Goal: Task Accomplishment & Management: Complete application form

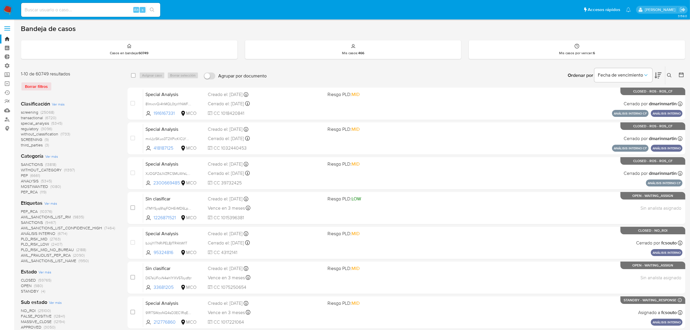
click at [7, 10] on img at bounding box center [8, 10] width 10 height 10
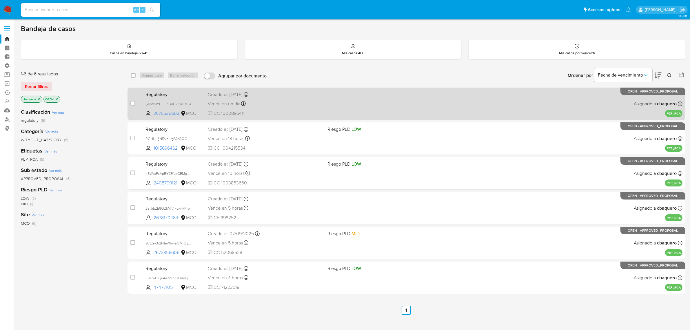
click at [312, 114] on span "CC 1000895411" at bounding box center [265, 113] width 115 height 6
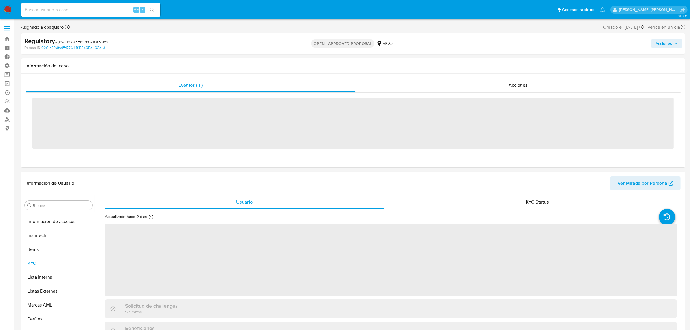
scroll to position [244, 0]
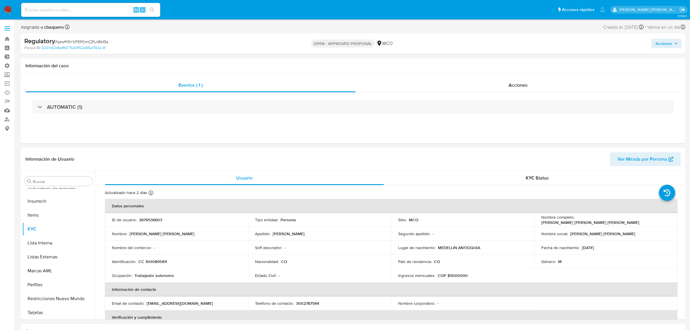
select select "10"
click at [44, 245] on button "Lista Interna" at bounding box center [56, 243] width 68 height 14
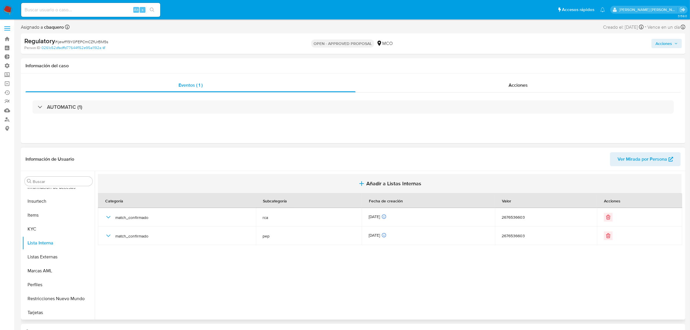
click at [379, 186] on span "Añadir a Listas Internas" at bounding box center [393, 183] width 55 height 6
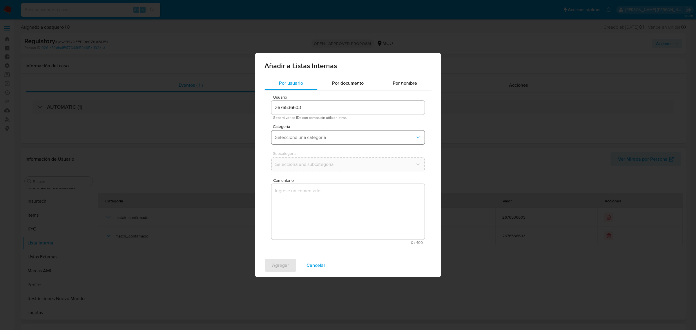
click at [283, 131] on button "Seleccioná una categoría" at bounding box center [347, 137] width 153 height 14
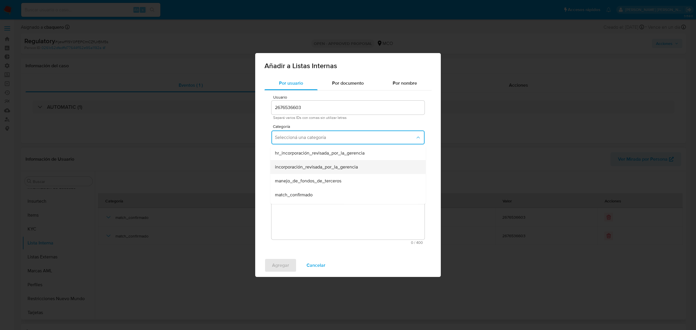
click at [310, 165] on span "incorporación_revisada_por_la_gerencia" at bounding box center [316, 167] width 83 height 6
click at [298, 167] on span "Seleccioná una subcategoría" at bounding box center [345, 164] width 140 height 6
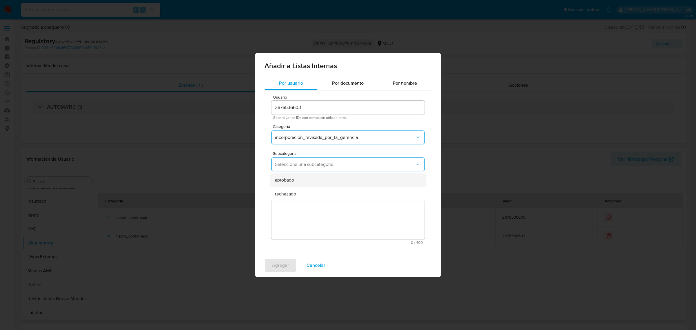
click at [286, 181] on span "aprobado" at bounding box center [284, 180] width 19 height 6
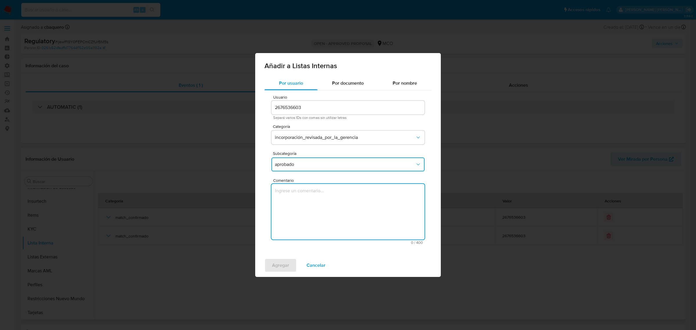
click at [297, 193] on textarea "Comentario" at bounding box center [347, 212] width 153 height 56
type textarea "Se aprueba vinculación de PEP al no encontrar evidencia de noticias negativas"
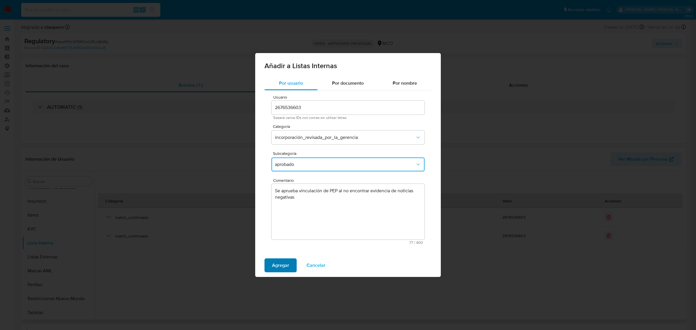
click at [272, 267] on span "Agregar" at bounding box center [280, 265] width 17 height 13
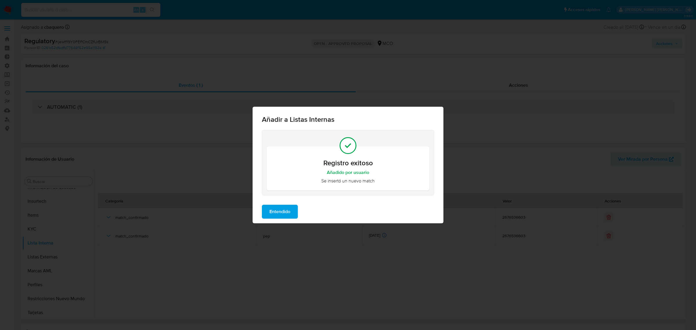
click at [280, 213] on span "Entendido" at bounding box center [279, 211] width 21 height 13
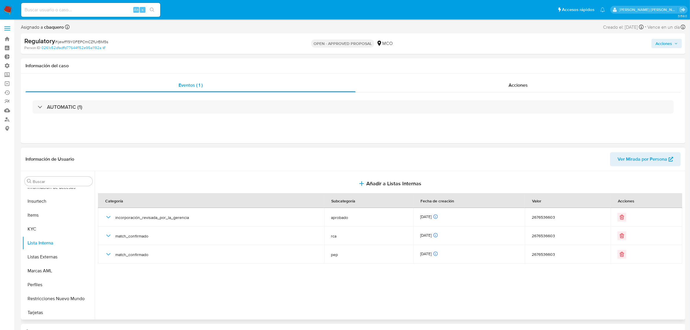
click at [654, 45] on button "Acciones" at bounding box center [667, 43] width 30 height 9
click at [495, 65] on span "Resolución del caso" at bounding box center [501, 62] width 41 height 7
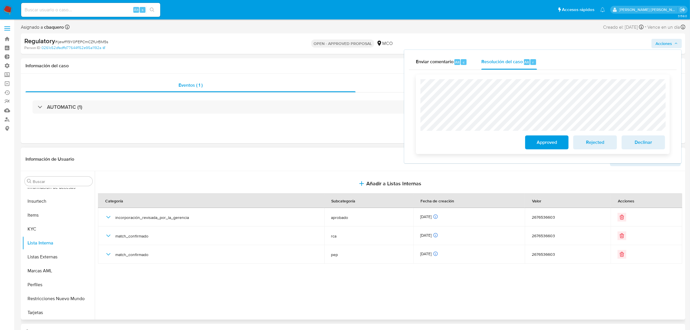
click at [560, 141] on span "Approved" at bounding box center [547, 142] width 28 height 13
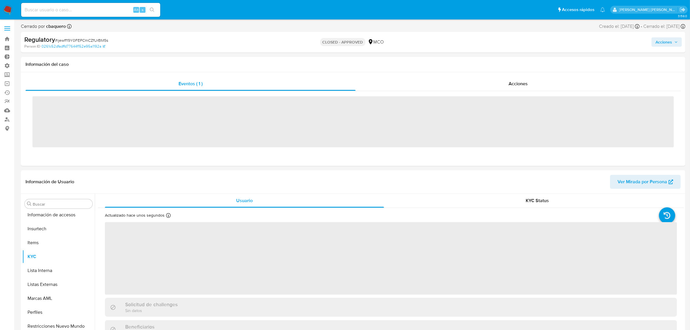
scroll to position [244, 0]
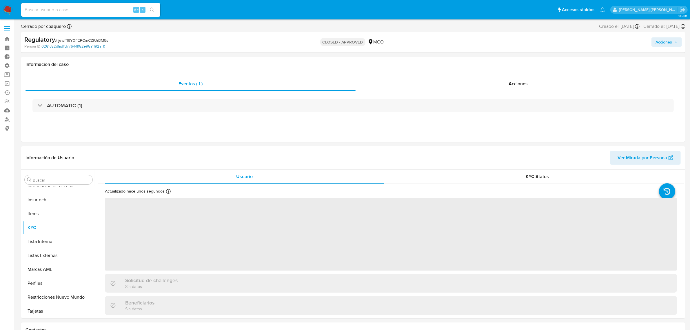
select select "10"
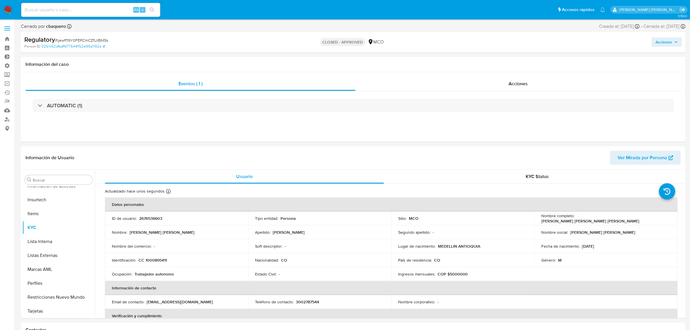
click at [3, 7] on img at bounding box center [8, 10] width 10 height 10
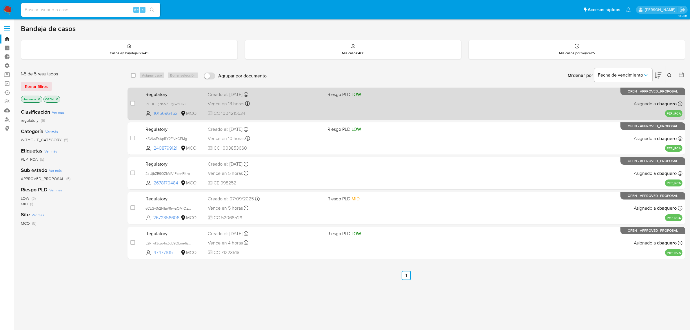
click at [292, 109] on div "Regulatory RCHUufjN5VnurgS2rOQCEqYT 1015696462 MCO Riesgo PLD: LOW Creado el: […" at bounding box center [412, 103] width 539 height 29
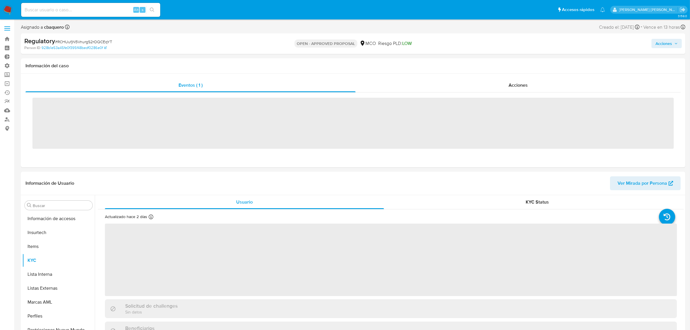
scroll to position [244, 0]
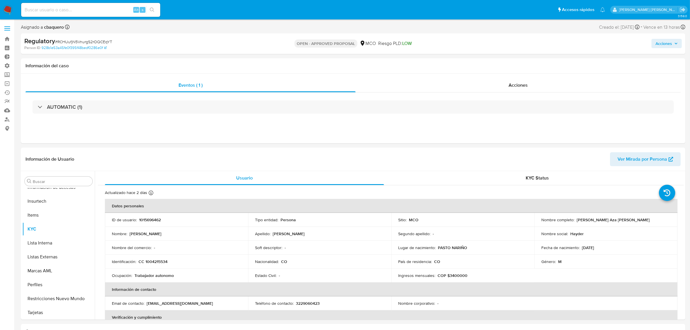
select select "10"
click at [31, 244] on button "Lista Interna" at bounding box center [56, 243] width 68 height 14
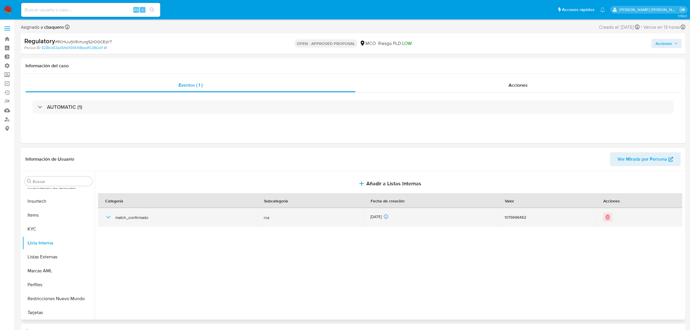
click at [106, 219] on icon "button" at bounding box center [108, 217] width 7 height 7
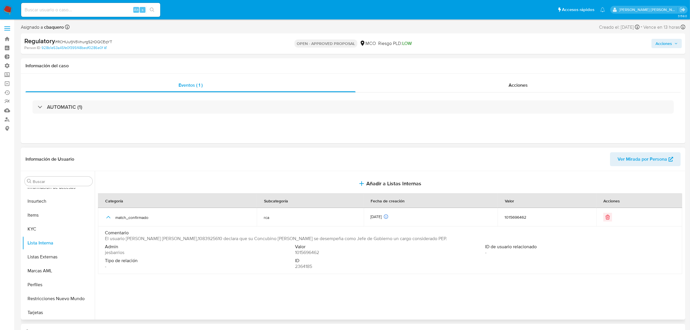
drag, startPoint x: 264, startPoint y: 239, endPoint x: 293, endPoint y: 238, distance: 29.3
click at [293, 238] on span "El usuario Mariela Deicy Claros Muñoz,1083925610 declara que su Concubino Pedro…" at bounding box center [276, 239] width 342 height 6
drag, startPoint x: 373, startPoint y: 239, endPoint x: 264, endPoint y: 241, distance: 109.0
click at [264, 241] on span "El usuario Mariela Deicy Claros Muñoz,1083925610 declara que su Concubino Pedro…" at bounding box center [276, 239] width 342 height 6
drag, startPoint x: 125, startPoint y: 239, endPoint x: 181, endPoint y: 238, distance: 55.4
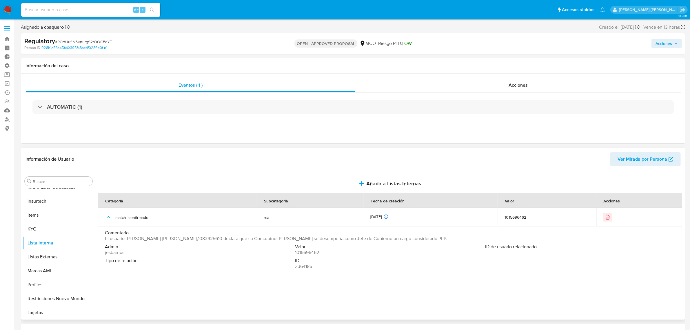
click at [181, 238] on span "El usuario Mariela Deicy Claros Muñoz,1083925610 declara que su Concubino Pedro…" at bounding box center [276, 239] width 342 height 6
drag, startPoint x: 182, startPoint y: 239, endPoint x: 127, endPoint y: 238, distance: 55.4
click at [127, 238] on span "El usuario Mariela Deicy Claros Muñoz,1083925610 declara que su Concubino Pedro…" at bounding box center [276, 239] width 342 height 6
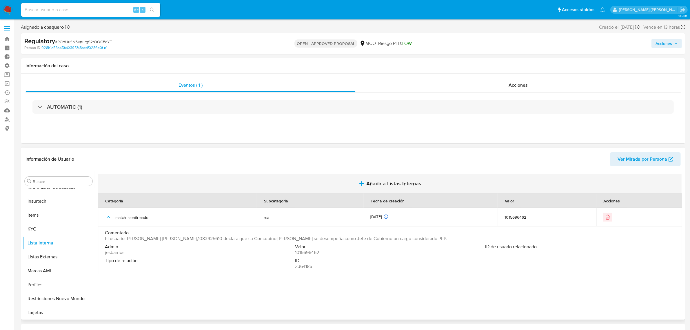
click at [360, 178] on button "Añadir a Listas Internas" at bounding box center [390, 183] width 584 height 19
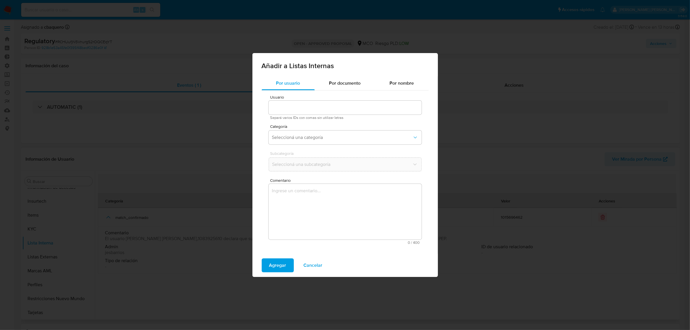
type input "1015696462"
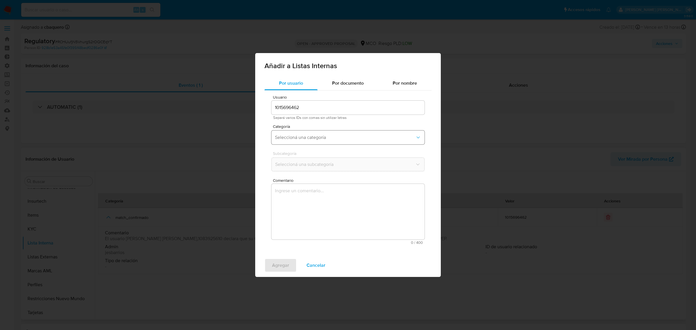
click at [316, 135] on span "Seleccioná una categoría" at bounding box center [345, 137] width 140 height 6
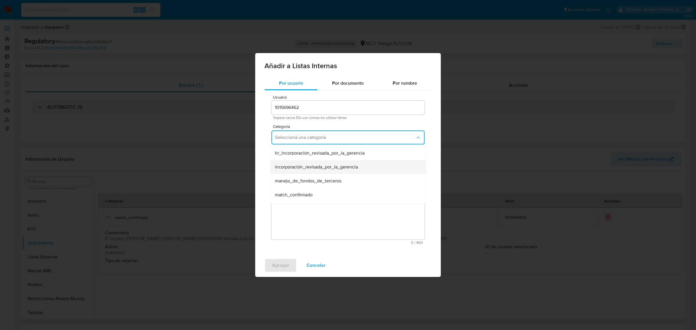
click at [290, 169] on span "incorporación_revisada_por_la_gerencia" at bounding box center [316, 167] width 83 height 6
click at [279, 137] on span "incorporación_revisada_por_la_gerencia" at bounding box center [345, 137] width 140 height 6
click at [291, 164] on span "incorporación_revisada_por_la_gerencia" at bounding box center [318, 167] width 86 height 6
click at [301, 168] on button "Seleccioná una subcategoría" at bounding box center [347, 164] width 153 height 14
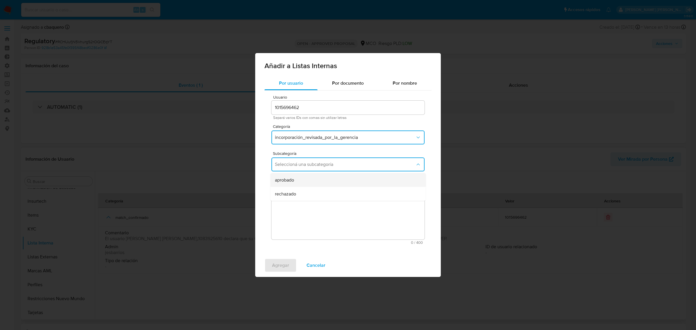
click at [290, 184] on div "aprobado" at bounding box center [346, 180] width 143 height 14
click at [298, 207] on textarea "Comentario" at bounding box center [347, 212] width 153 height 56
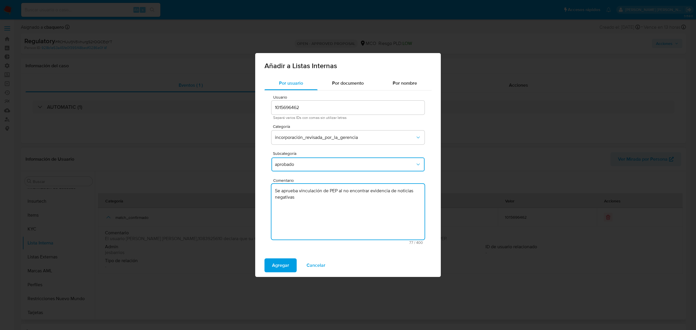
click at [336, 193] on textarea "Se aprueba vinculación de PEP al no encontrar evidencia de noticias negativas" at bounding box center [347, 212] width 153 height 56
click at [336, 193] on textarea "Se aprueba vinculación de RCA al no encontrar evidencia de noticias negativas" at bounding box center [347, 212] width 153 height 56
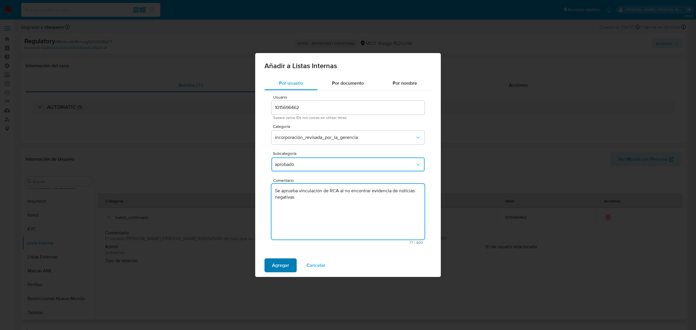
type textarea "Se aprueba vinculación de RCA al no encontrar evidencia de noticias negativas"
click at [275, 267] on span "Agregar" at bounding box center [280, 265] width 17 height 13
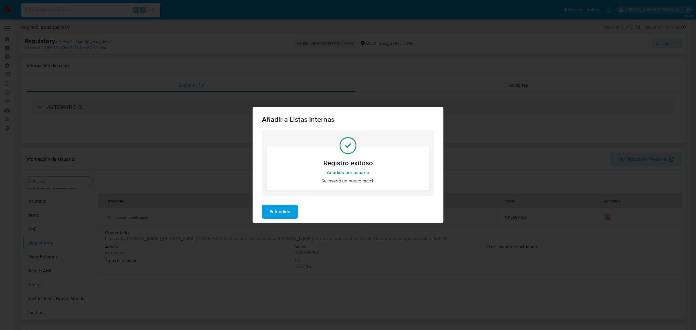
click at [286, 211] on span "Entendido" at bounding box center [279, 211] width 21 height 13
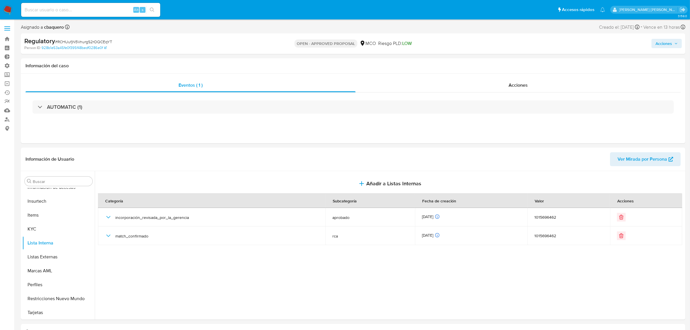
click at [670, 43] on span "Acciones" at bounding box center [664, 43] width 17 height 9
click at [502, 67] on div "Resolución del caso Alt r" at bounding box center [508, 61] width 55 height 15
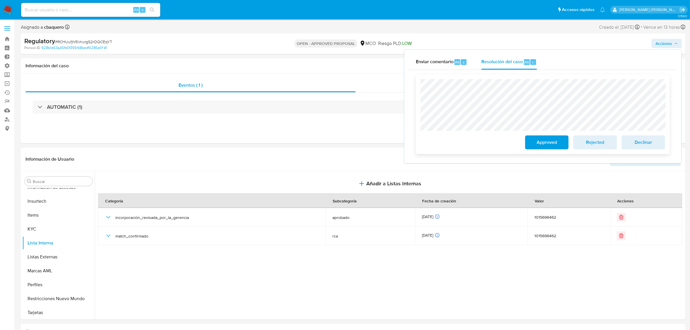
click at [548, 136] on div "Approved" at bounding box center [547, 141] width 48 height 16
click at [547, 141] on span "Approved" at bounding box center [547, 142] width 28 height 13
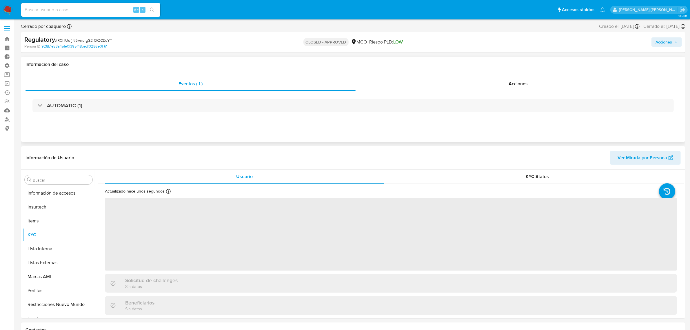
scroll to position [244, 0]
select select "10"
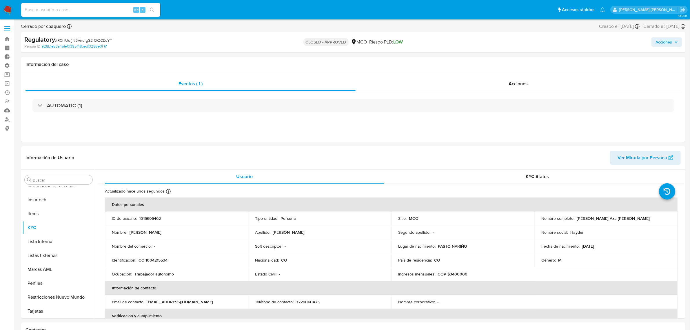
click at [11, 6] on img at bounding box center [8, 10] width 10 height 10
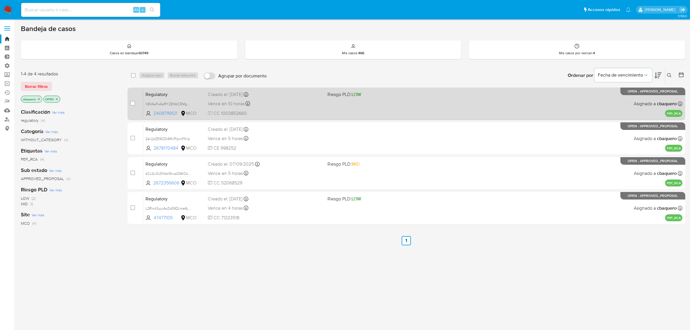
click at [283, 93] on div "Creado el: [DATE] Creado el: [DATE] 18:34:53" at bounding box center [265, 94] width 115 height 6
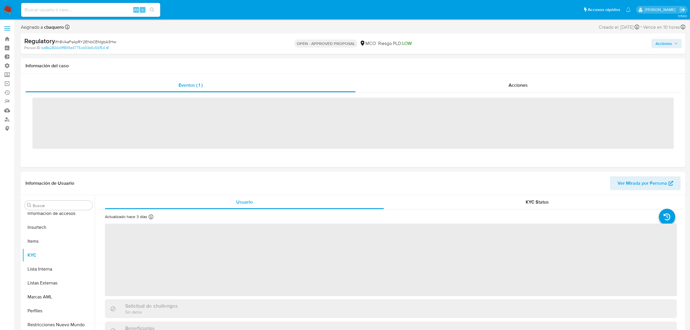
scroll to position [244, 0]
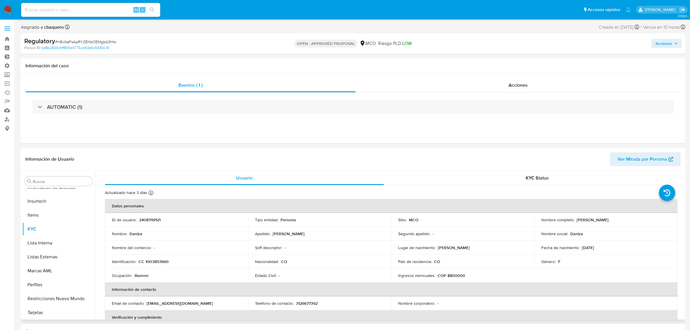
select select "10"
click at [46, 244] on button "Lista Interna" at bounding box center [56, 243] width 68 height 14
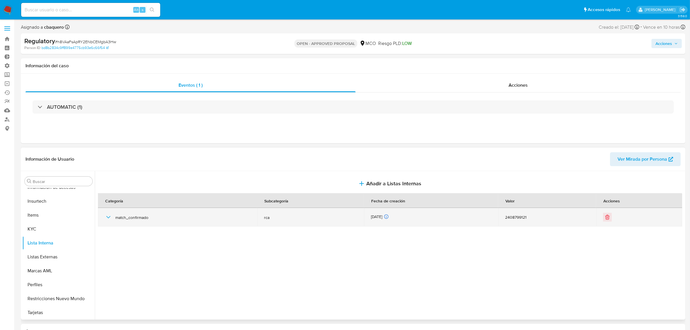
click at [108, 216] on icon "button" at bounding box center [108, 217] width 7 height 7
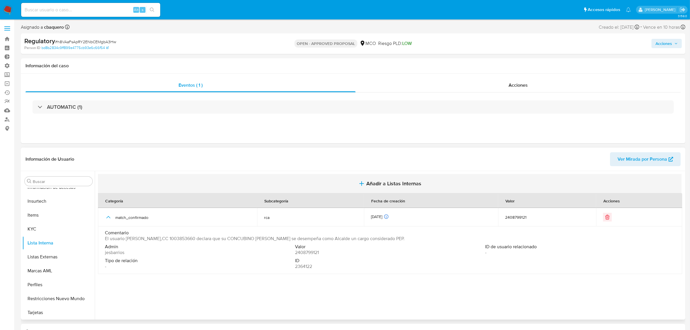
click at [404, 186] on span "Añadir a Listas Internas" at bounding box center [393, 183] width 55 height 6
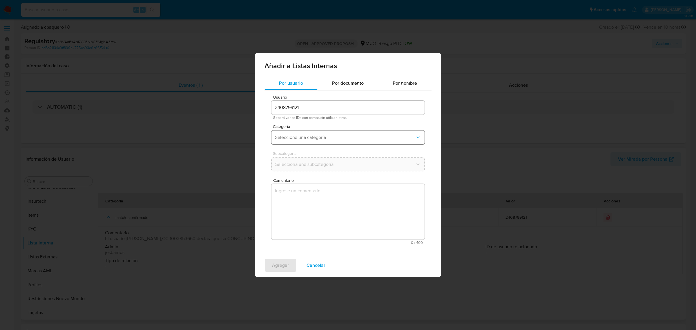
click at [310, 141] on button "Seleccioná una categoría" at bounding box center [347, 137] width 153 height 14
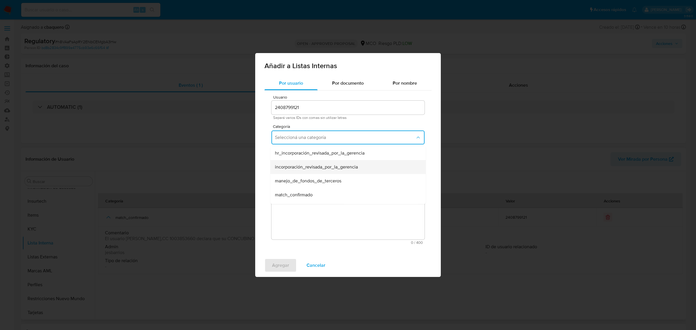
click at [302, 170] on span "incorporación_revisada_por_la_gerencia" at bounding box center [316, 167] width 83 height 6
click at [292, 164] on span "Seleccioná una subcategoría" at bounding box center [345, 164] width 140 height 6
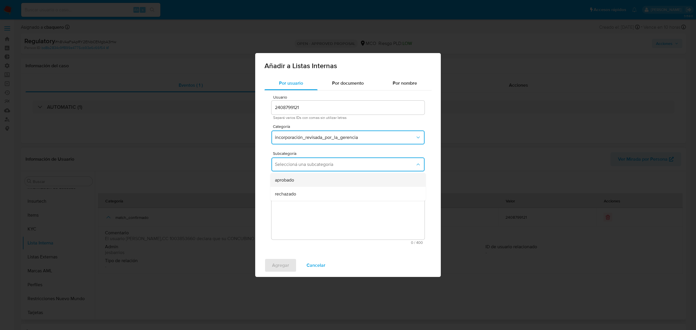
click at [292, 174] on div "aprobado" at bounding box center [346, 180] width 143 height 14
click at [290, 206] on textarea "Comentario" at bounding box center [347, 212] width 153 height 56
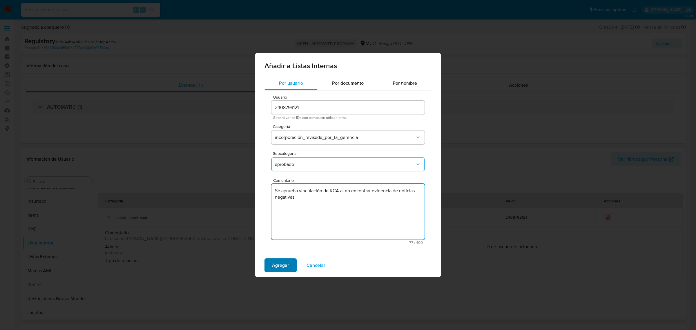
type textarea "Se aprueba vinculación de RCA al no encontrar evidencia de noticias negativas"
click at [280, 263] on span "Agregar" at bounding box center [280, 265] width 17 height 13
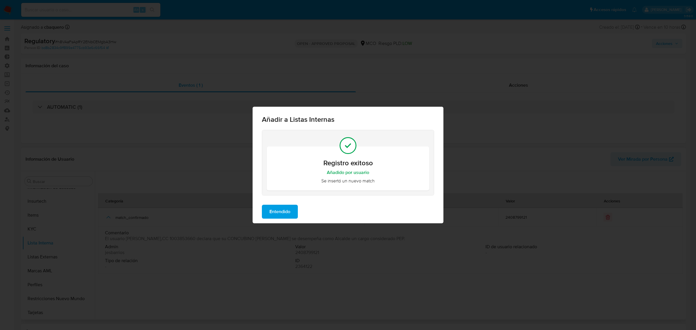
click at [280, 208] on span "Entendido" at bounding box center [279, 211] width 21 height 13
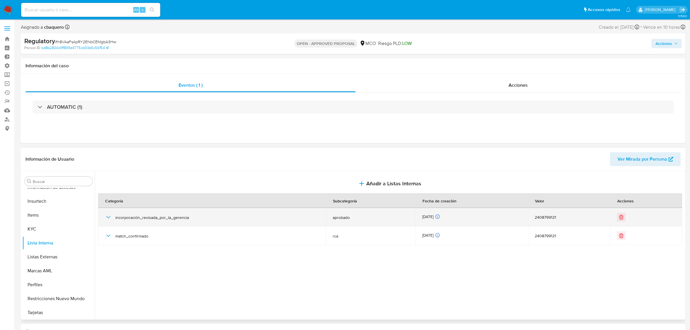
click at [106, 216] on icon "button" at bounding box center [108, 217] width 7 height 7
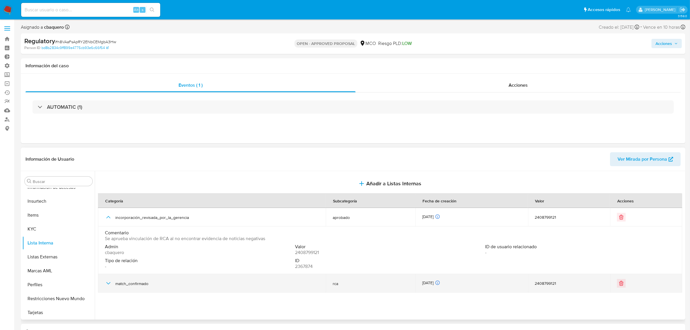
click at [106, 280] on icon "button" at bounding box center [108, 283] width 7 height 7
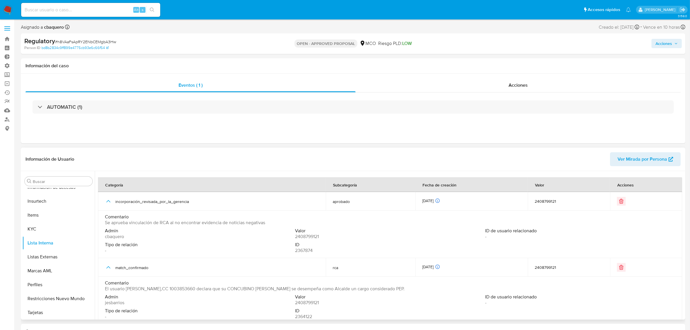
scroll to position [23, 0]
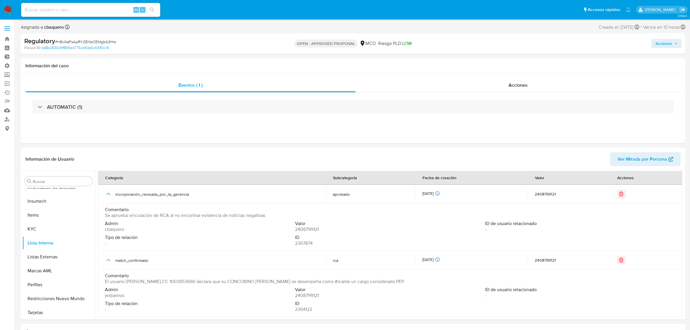
click at [658, 45] on span "Acciones" at bounding box center [664, 43] width 17 height 9
click at [493, 67] on div "Resolución del caso Alt r" at bounding box center [508, 61] width 55 height 15
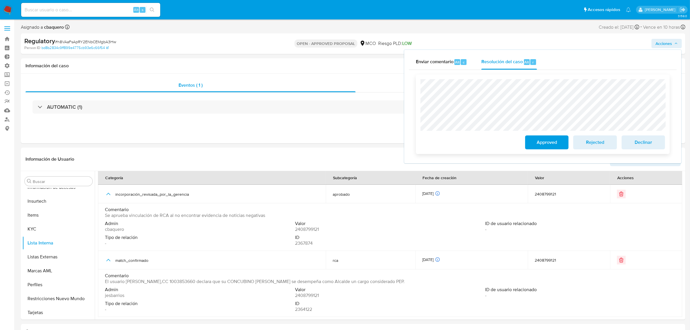
click at [538, 148] on span "Approved" at bounding box center [547, 142] width 28 height 13
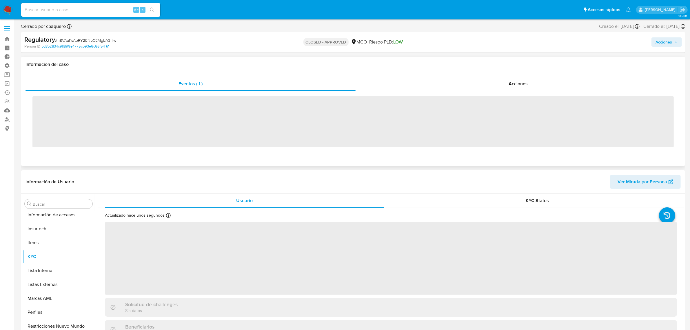
scroll to position [244, 0]
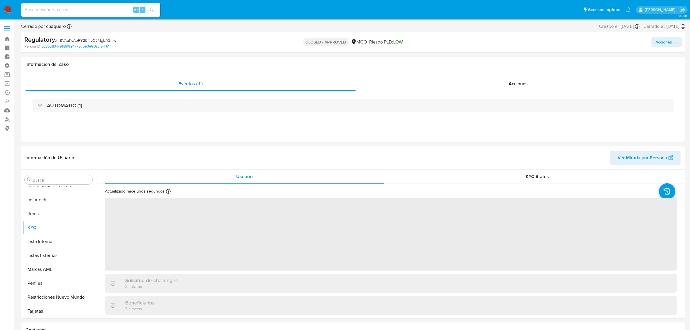
click at [6, 12] on img at bounding box center [8, 10] width 10 height 10
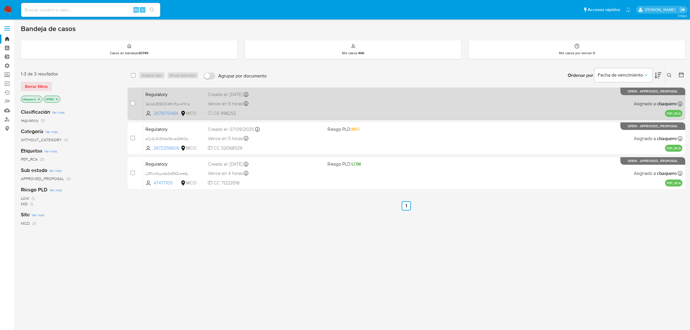
click at [289, 104] on div "Vence en 5 horas Vence el [DATE] 13:59:20" at bounding box center [265, 104] width 115 height 8
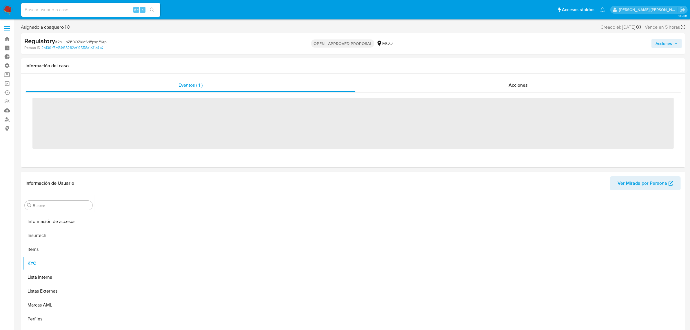
scroll to position [244, 0]
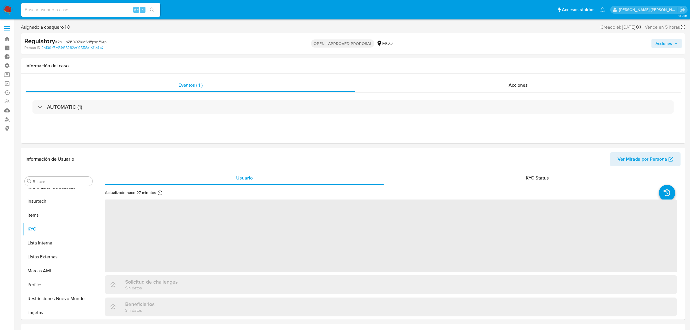
select select "10"
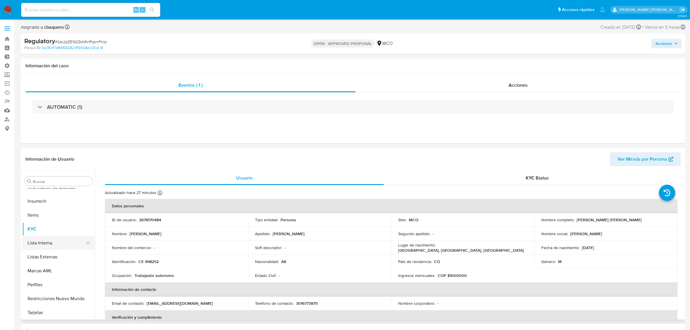
click at [45, 246] on button "Lista Interna" at bounding box center [56, 243] width 68 height 14
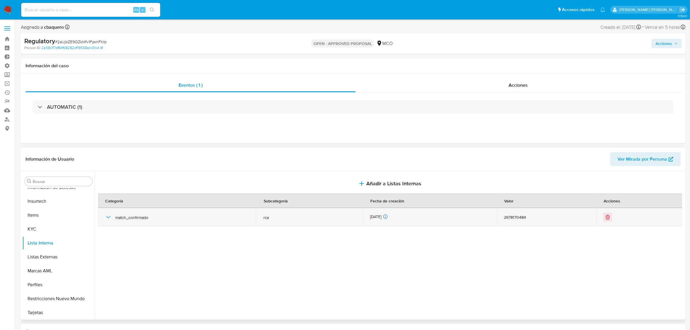
click at [109, 219] on icon "button" at bounding box center [108, 217] width 7 height 7
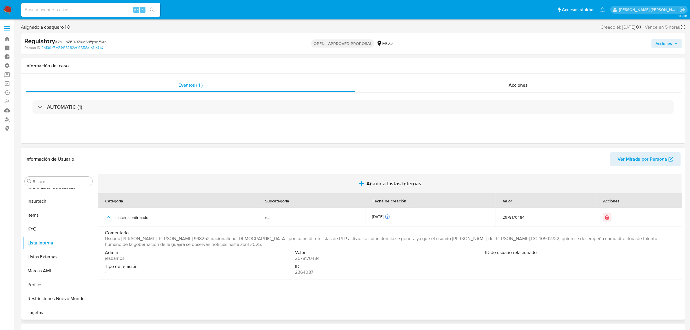
click at [401, 174] on button "Añadir a Listas Internas" at bounding box center [390, 183] width 584 height 19
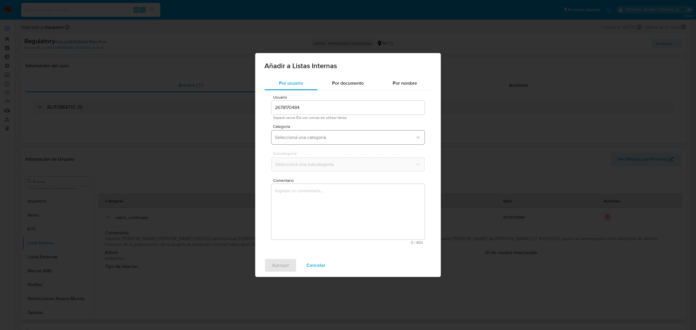
click at [303, 139] on span "Seleccioná una categoría" at bounding box center [345, 137] width 140 height 6
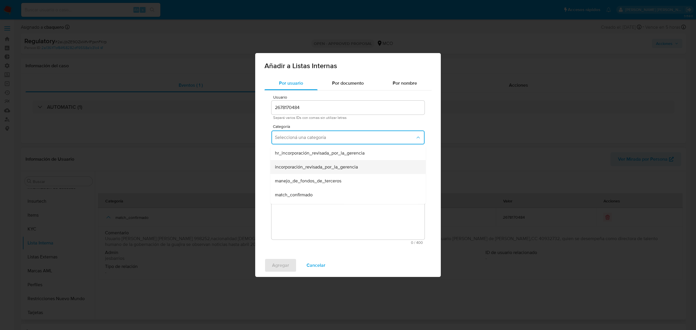
click at [293, 167] on span "incorporación_revisada_por_la_gerencia" at bounding box center [316, 167] width 83 height 6
click at [280, 161] on span "Seleccioná una subcategoría" at bounding box center [345, 164] width 140 height 6
click at [288, 175] on div "aprobado" at bounding box center [346, 180] width 143 height 14
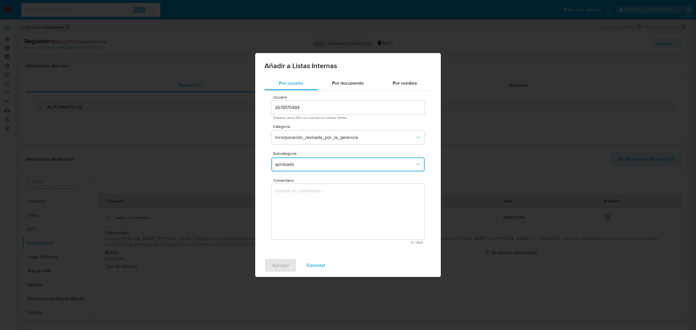
click at [304, 203] on textarea "Comentario" at bounding box center [347, 212] width 153 height 56
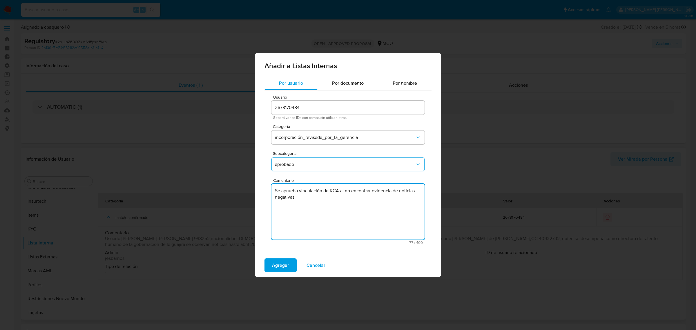
click at [333, 192] on textarea "Se aprueba vinculación de RCA al no encontrar evidencia de noticias negativas" at bounding box center [347, 212] width 153 height 56
click at [334, 191] on textarea "Se aprueba vinculación de PEP al no encontrar evidencia de noticias negativas" at bounding box center [347, 212] width 153 height 56
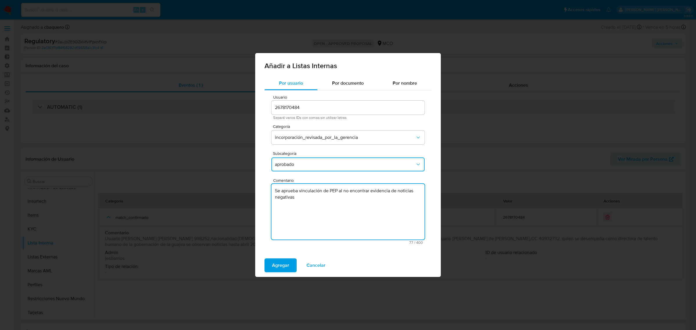
type textarea "Se aprueba vinculación de PEP al no encontrar evidencia de noticias negativas"
click at [260, 271] on div "Agregar Cancelar" at bounding box center [348, 265] width 186 height 23
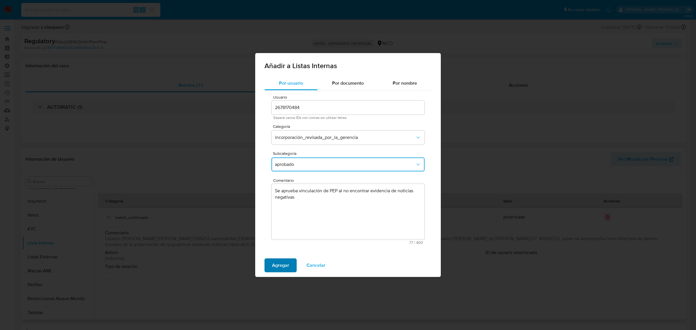
click at [268, 267] on button "Agregar" at bounding box center [280, 265] width 32 height 14
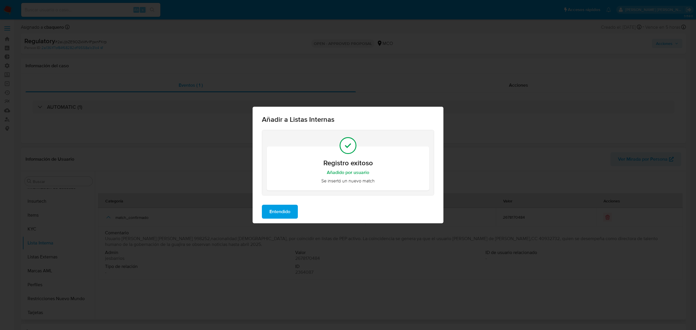
click at [290, 212] on span "Entendido" at bounding box center [279, 211] width 21 height 13
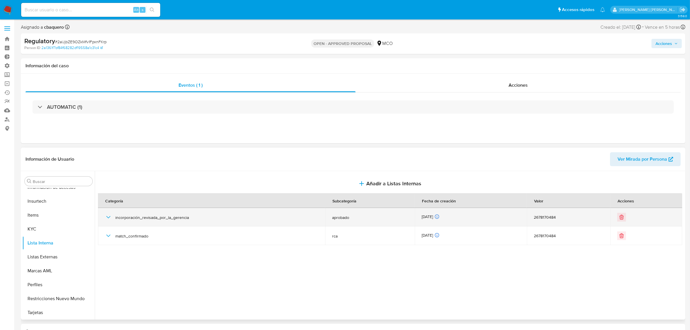
click at [105, 218] on icon "button" at bounding box center [108, 217] width 7 height 7
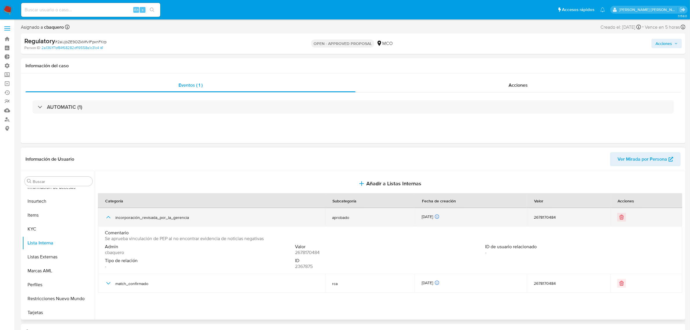
click at [105, 218] on icon "button" at bounding box center [108, 217] width 7 height 7
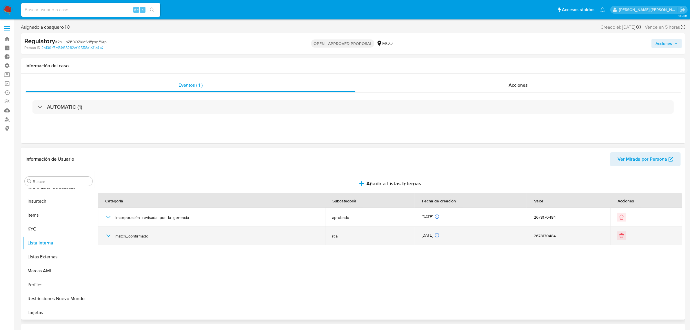
click at [106, 235] on icon "button" at bounding box center [108, 235] width 7 height 7
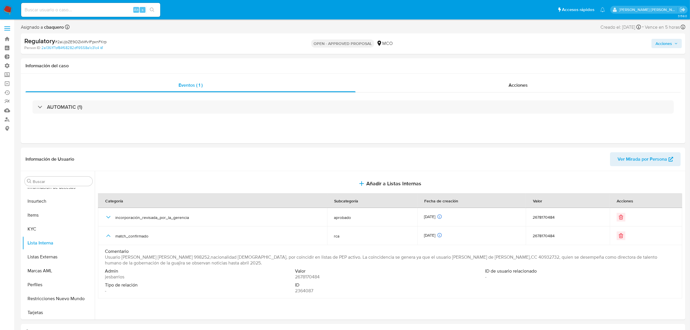
click at [669, 44] on span "Acciones" at bounding box center [664, 43] width 17 height 9
click at [482, 64] on span "Resolución del caso" at bounding box center [501, 62] width 41 height 7
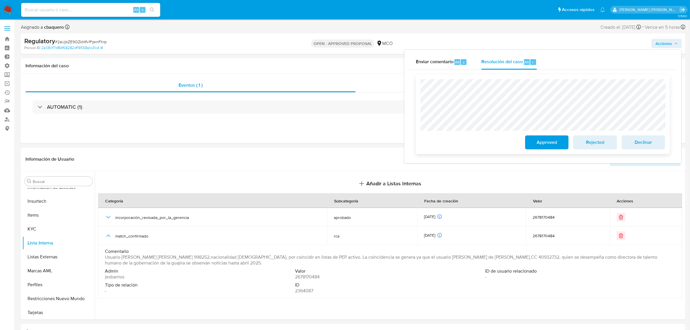
click at [554, 141] on span "Approved" at bounding box center [547, 142] width 28 height 13
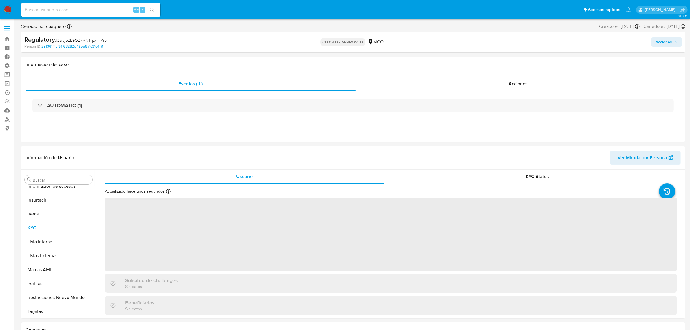
scroll to position [244, 0]
click at [12, 8] on img at bounding box center [8, 10] width 10 height 10
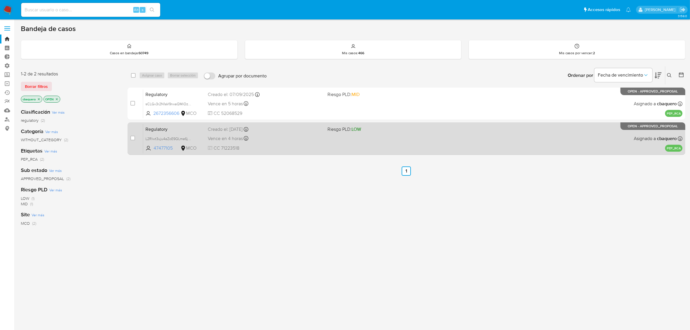
click at [293, 149] on span "CC 71223518" at bounding box center [265, 148] width 115 height 6
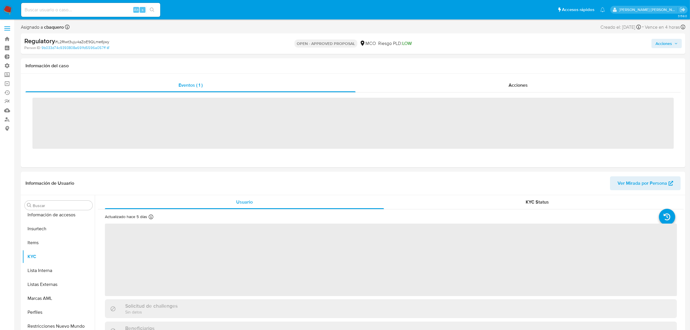
scroll to position [244, 0]
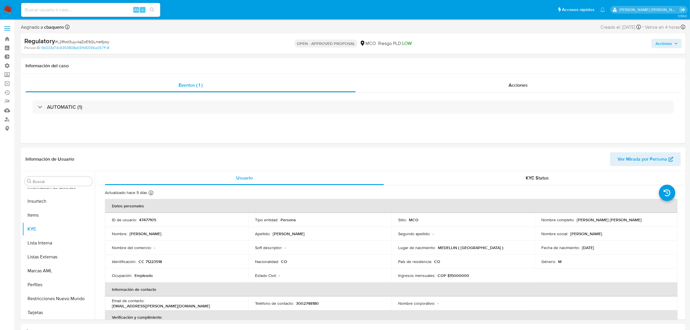
select select "10"
click at [43, 240] on button "Lista Interna" at bounding box center [56, 243] width 68 height 14
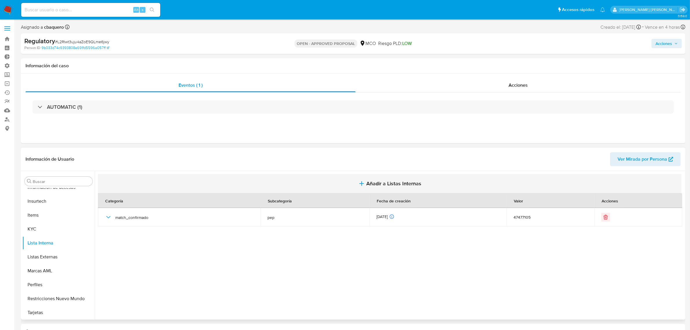
click at [397, 177] on button "Añadir a Listas Internas" at bounding box center [390, 183] width 584 height 19
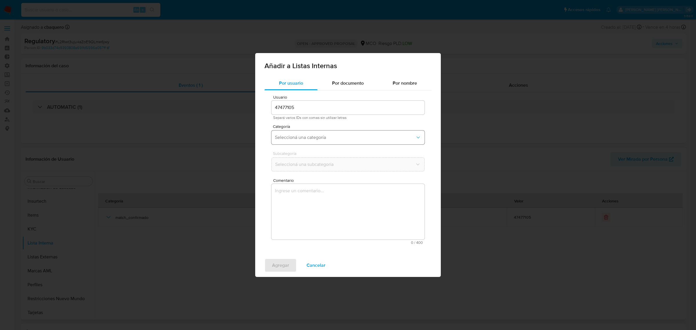
click at [295, 143] on button "Seleccioná una categoría" at bounding box center [347, 137] width 153 height 14
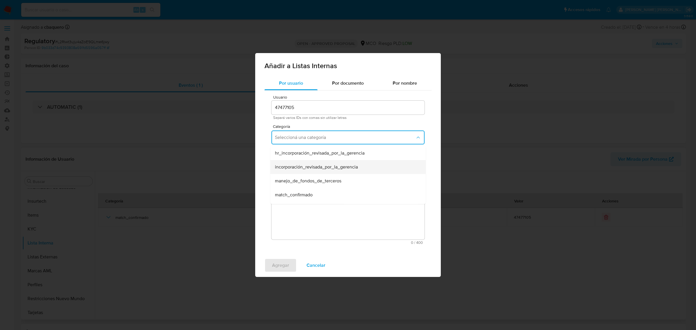
click at [285, 164] on span "incorporación_revisada_por_la_gerencia" at bounding box center [316, 167] width 83 height 6
click at [285, 164] on span "Seleccioná una subcategoría" at bounding box center [345, 164] width 140 height 6
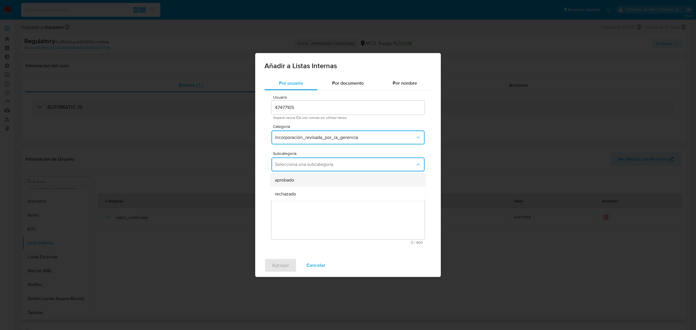
click at [285, 182] on span "aprobado" at bounding box center [284, 180] width 19 height 6
click at [306, 211] on textarea "Comentario" at bounding box center [347, 212] width 153 height 56
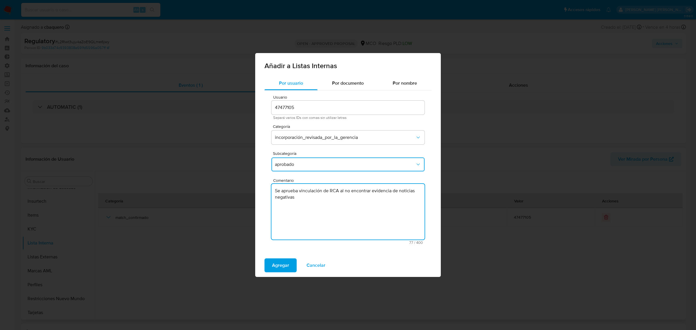
click at [333, 192] on textarea "Se aprueba vinculación de RCA al no encontrar evidencia de noticias negativas" at bounding box center [347, 212] width 153 height 56
click at [333, 189] on textarea "Se aprueba vinculación de PEP al no encontrar evidencia de noticias negativas" at bounding box center [347, 212] width 153 height 56
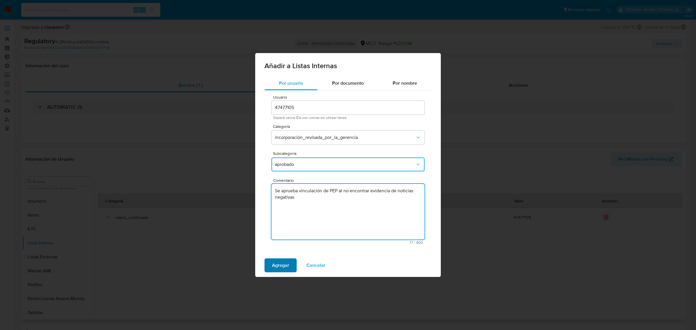
type textarea "Se aprueba vinculación de PEP al no encontrar evidencia de noticias negativas"
click at [276, 264] on span "Agregar" at bounding box center [280, 265] width 17 height 13
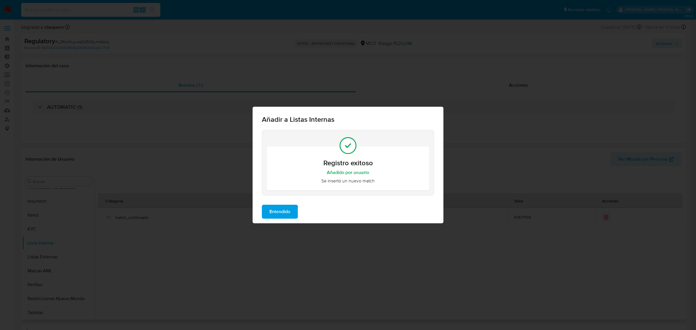
click at [284, 215] on span "Entendido" at bounding box center [279, 211] width 21 height 13
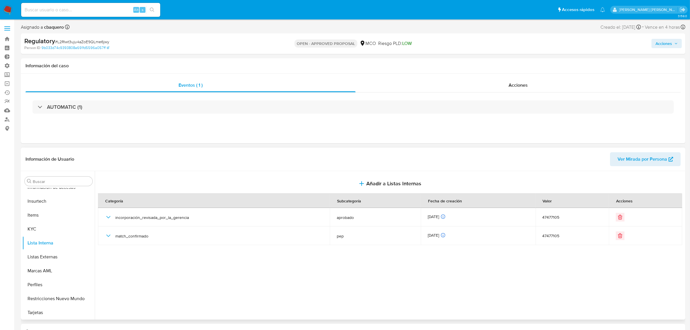
click at [660, 45] on span "Acciones" at bounding box center [664, 43] width 17 height 9
click at [502, 64] on span "Resolución del caso" at bounding box center [501, 62] width 41 height 7
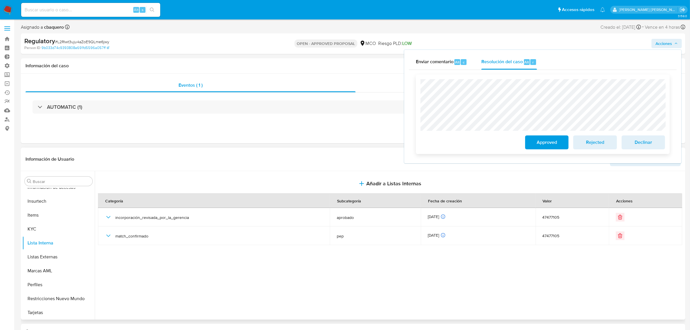
click at [533, 141] on span "Approved" at bounding box center [547, 142] width 28 height 13
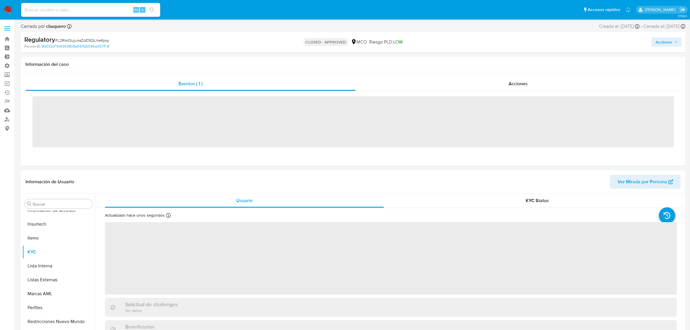
scroll to position [244, 0]
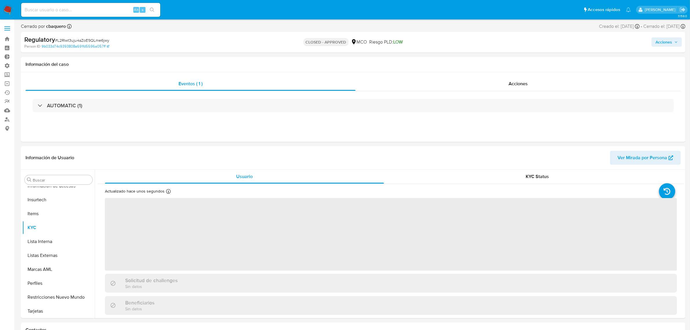
click at [5, 8] on img at bounding box center [8, 10] width 10 height 10
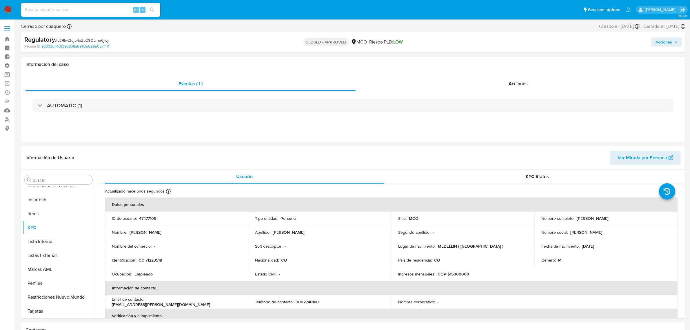
select select "10"
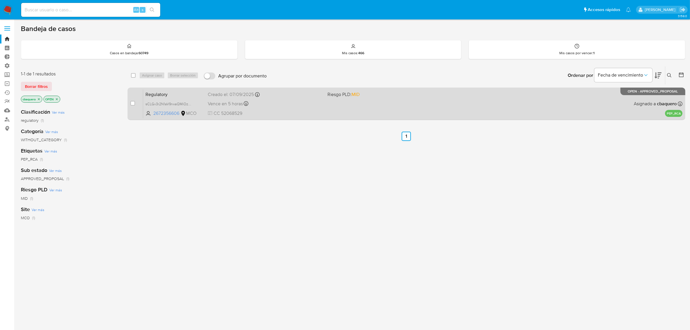
click at [312, 112] on span "CC 52068529" at bounding box center [265, 113] width 115 height 6
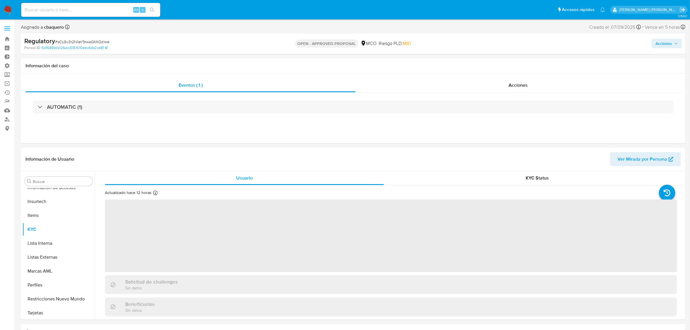
scroll to position [244, 0]
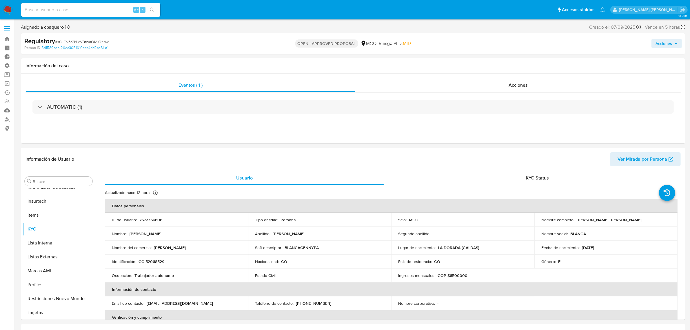
select select "10"
click at [43, 245] on button "Lista Interna" at bounding box center [56, 243] width 68 height 14
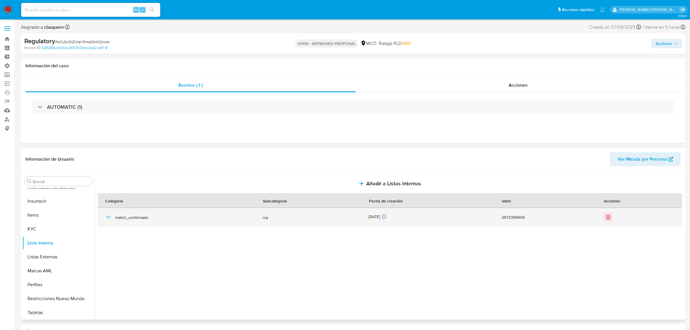
click at [109, 217] on icon "button" at bounding box center [108, 217] width 7 height 7
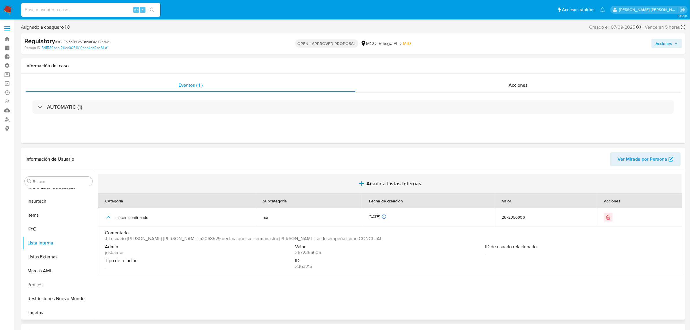
click at [412, 177] on button "Añadir a Listas Internas" at bounding box center [390, 183] width 584 height 19
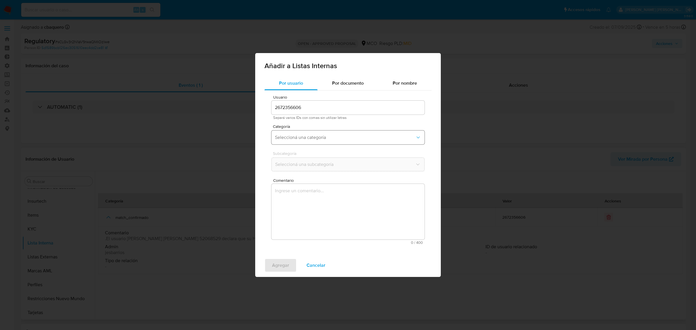
click at [315, 136] on span "Seleccioná una categoría" at bounding box center [345, 137] width 140 height 6
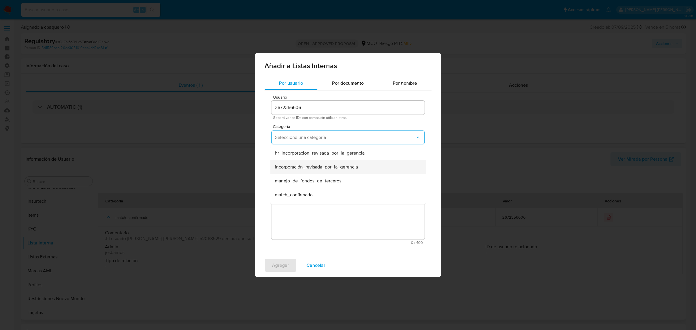
click at [318, 166] on span "incorporación_revisada_por_la_gerencia" at bounding box center [316, 167] width 83 height 6
click at [289, 170] on button "Seleccioná una subcategoría" at bounding box center [347, 164] width 153 height 14
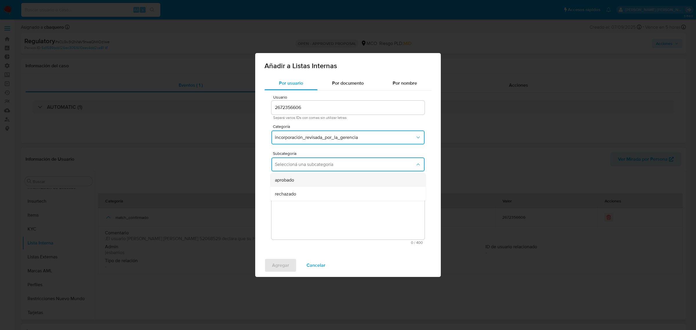
click at [289, 177] on span "aprobado" at bounding box center [284, 180] width 19 height 6
click at [302, 212] on textarea "Comentario" at bounding box center [347, 212] width 153 height 56
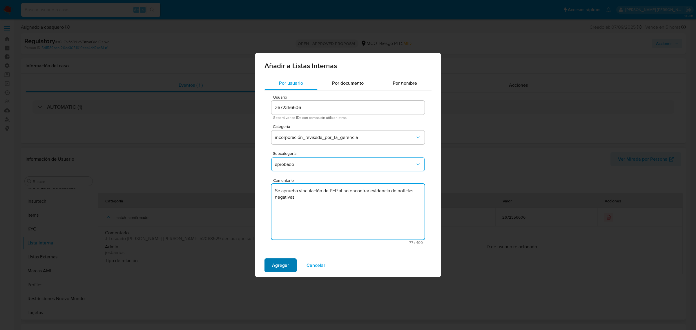
type textarea "Se aprueba vinculación de PEP al no encontrar evidencia de noticias negativas"
click at [284, 262] on span "Agregar" at bounding box center [280, 265] width 17 height 13
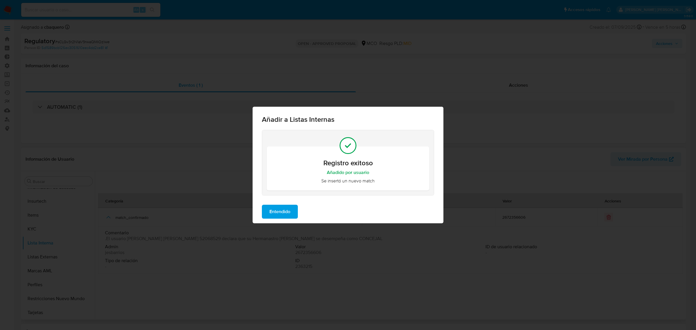
click at [287, 215] on span "Entendido" at bounding box center [279, 211] width 21 height 13
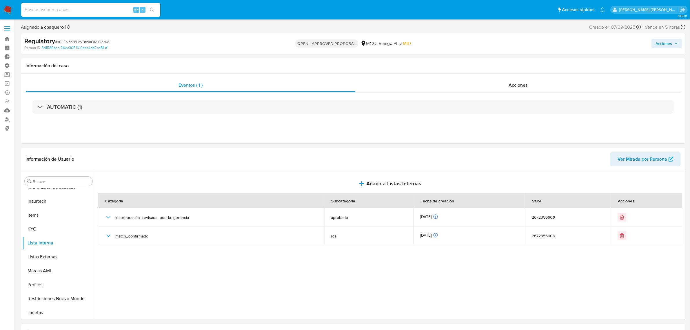
click at [676, 40] on span "Acciones" at bounding box center [667, 43] width 22 height 8
click at [515, 62] on span "Resolución del caso" at bounding box center [501, 62] width 41 height 7
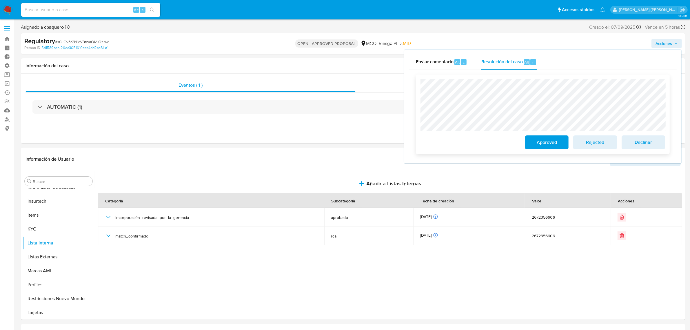
click at [543, 144] on span "Approved" at bounding box center [547, 142] width 28 height 13
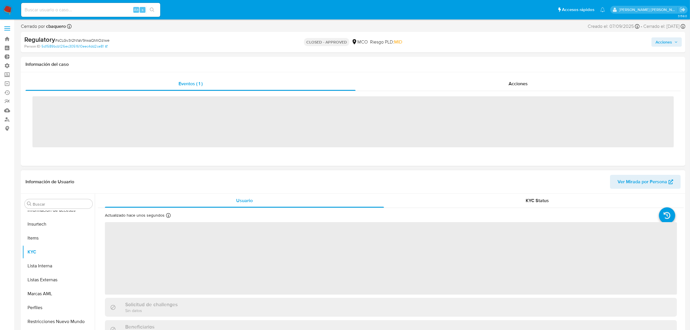
scroll to position [244, 0]
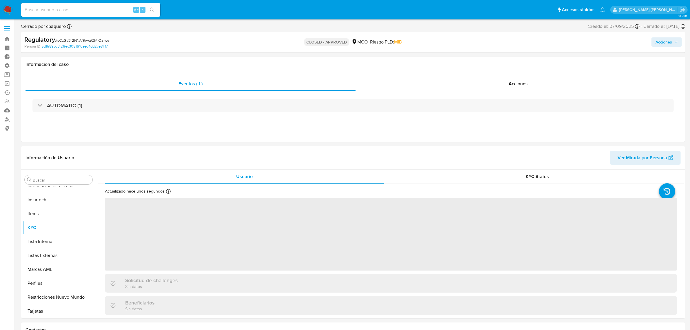
select select "10"
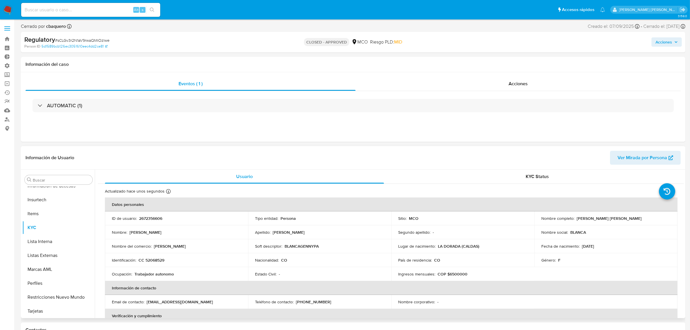
drag, startPoint x: 633, startPoint y: 219, endPoint x: 575, endPoint y: 219, distance: 57.4
click at [575, 219] on div "Nombre completo : [PERSON_NAME] [PERSON_NAME]" at bounding box center [605, 218] width 129 height 5
copy p "[PERSON_NAME] [PERSON_NAME]"
